Goal: Transaction & Acquisition: Purchase product/service

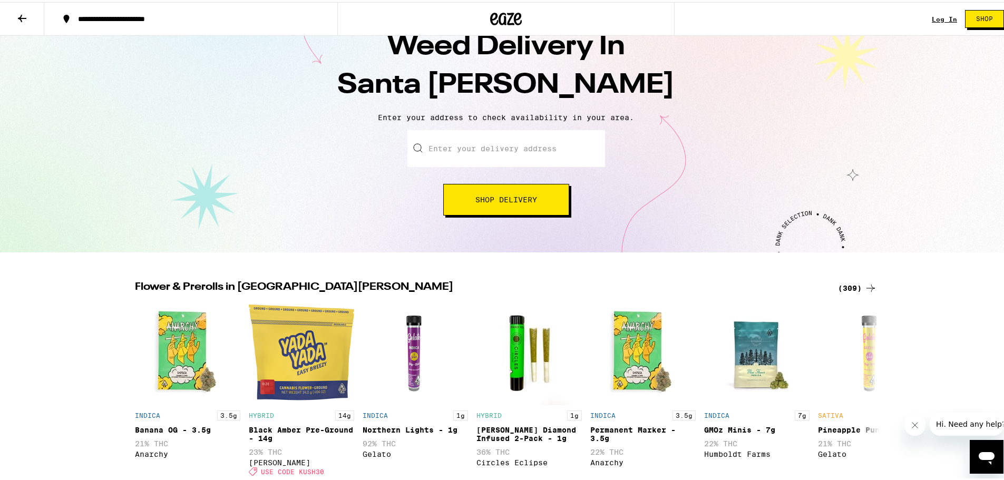
scroll to position [105, 0]
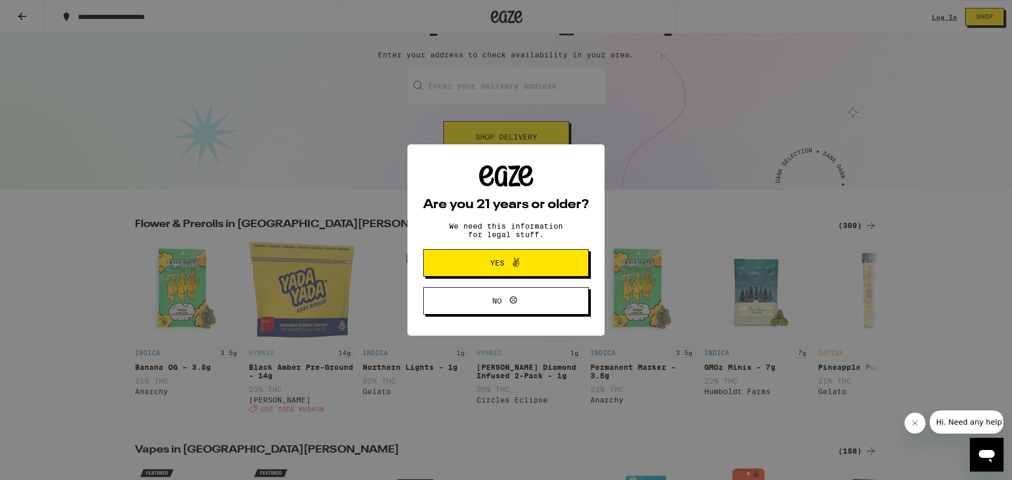
click at [516, 265] on icon at bounding box center [516, 262] width 13 height 13
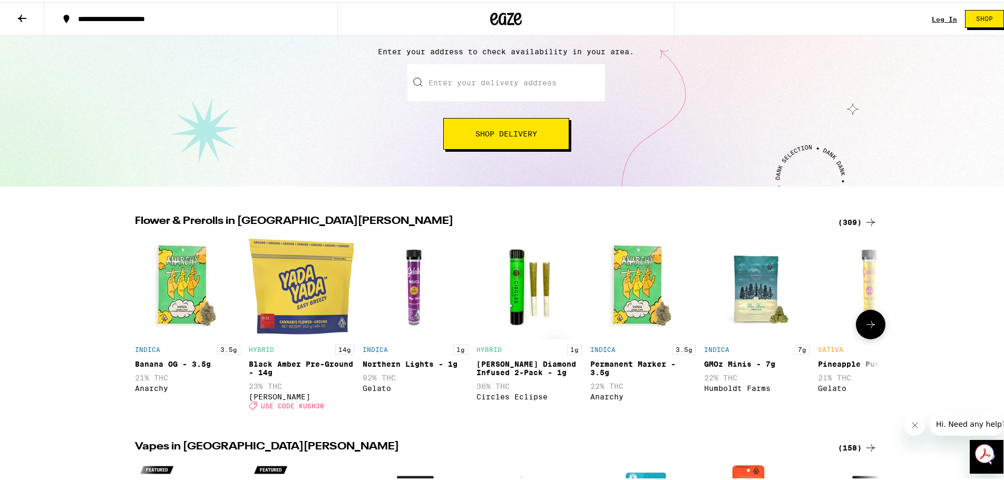
scroll to position [0, 0]
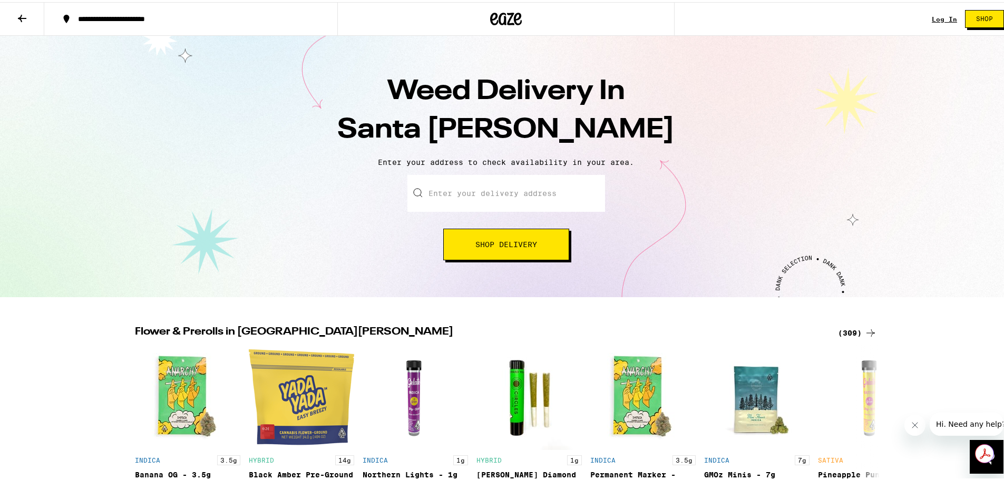
click at [24, 17] on icon at bounding box center [22, 16] width 13 height 13
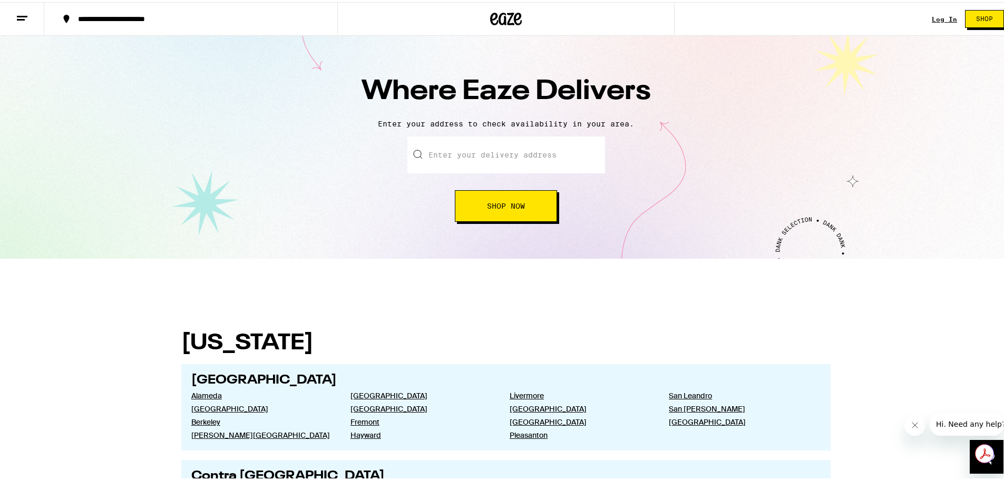
click at [24, 17] on line at bounding box center [21, 17] width 8 height 0
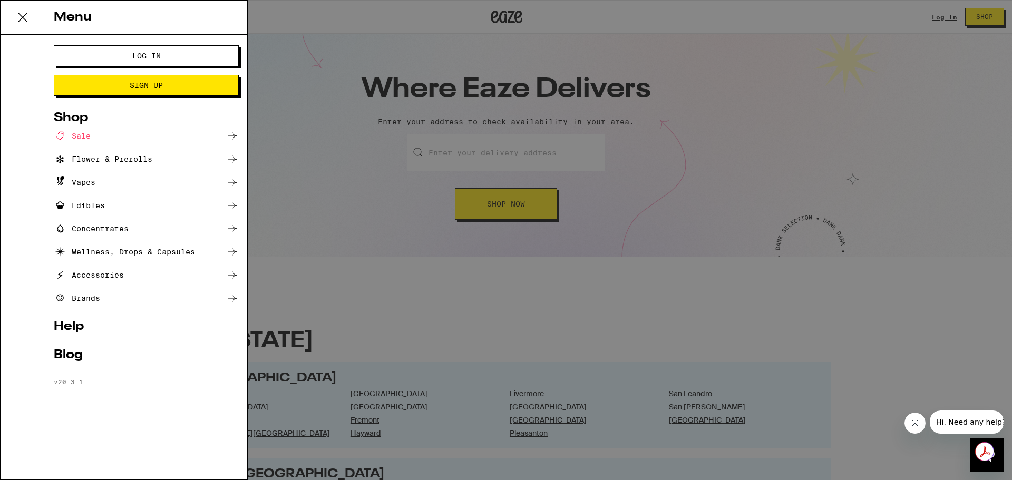
click at [116, 162] on div "Flower & Prerolls" at bounding box center [103, 159] width 99 height 13
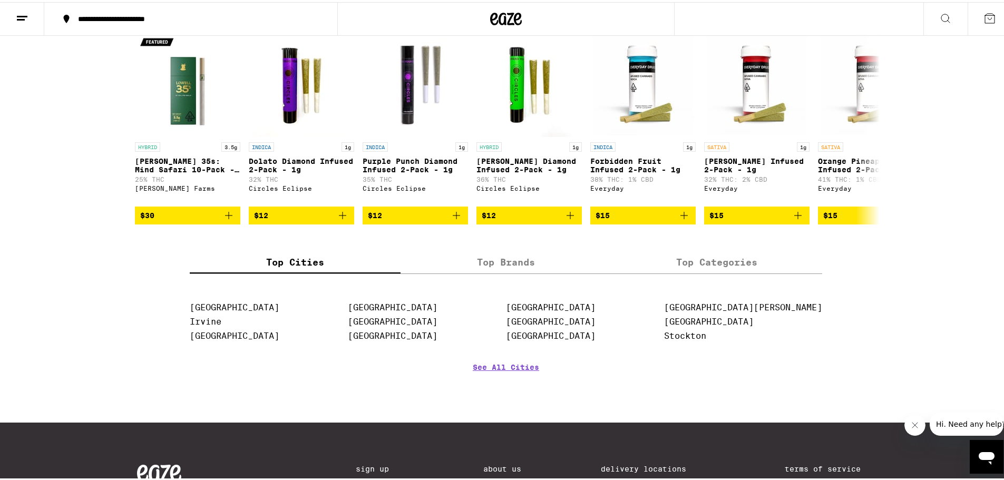
scroll to position [896, 0]
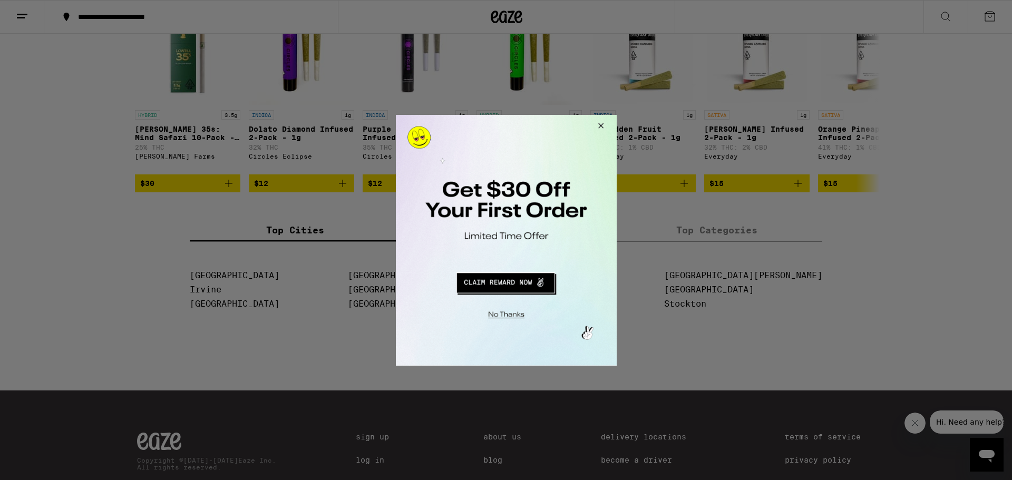
click at [601, 126] on button "Close Modal" at bounding box center [599, 126] width 28 height 25
